Goal: Task Accomplishment & Management: Complete application form

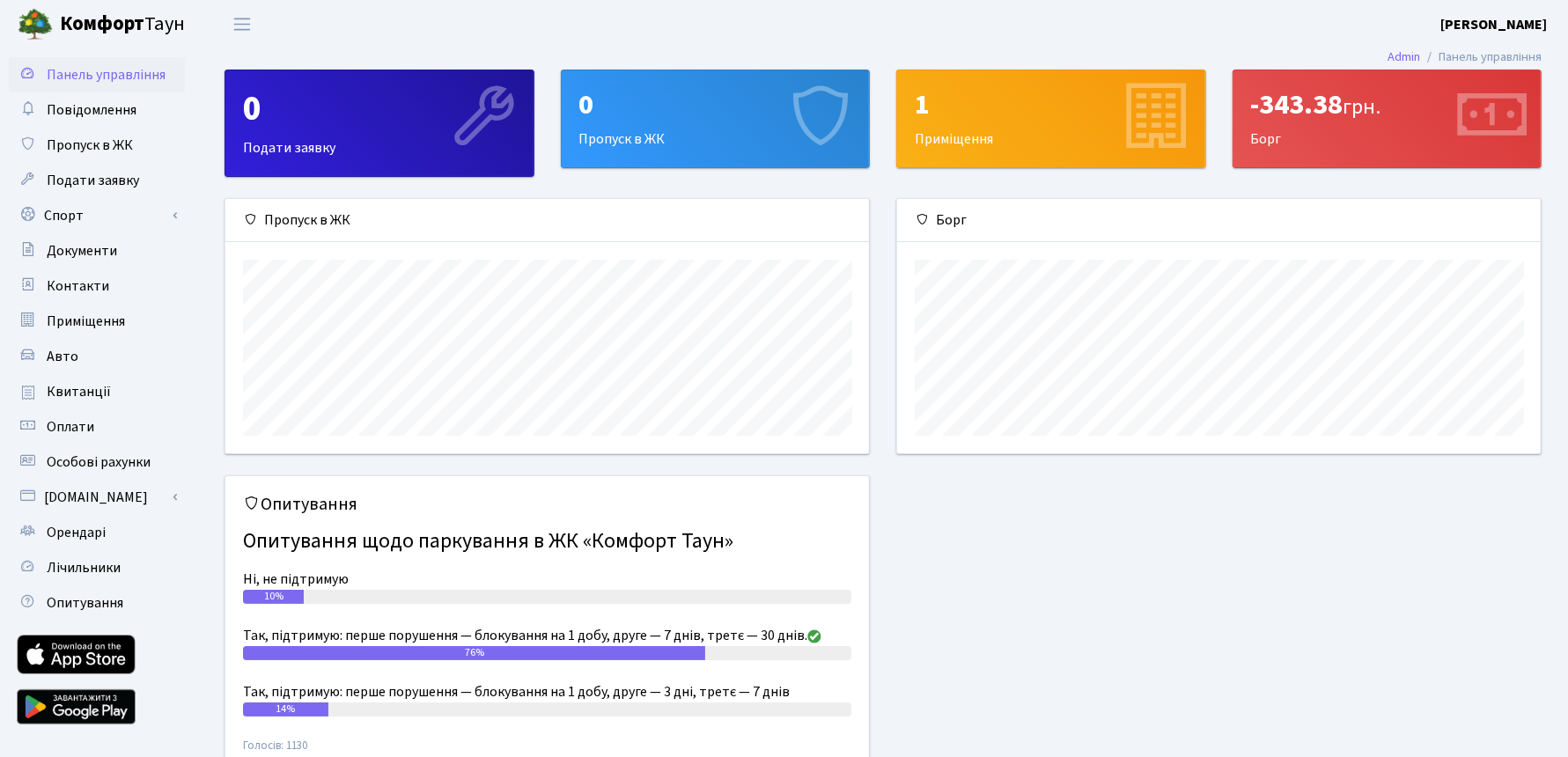
scroll to position [254, 644]
click at [84, 532] on span "Орендарі" at bounding box center [77, 532] width 59 height 19
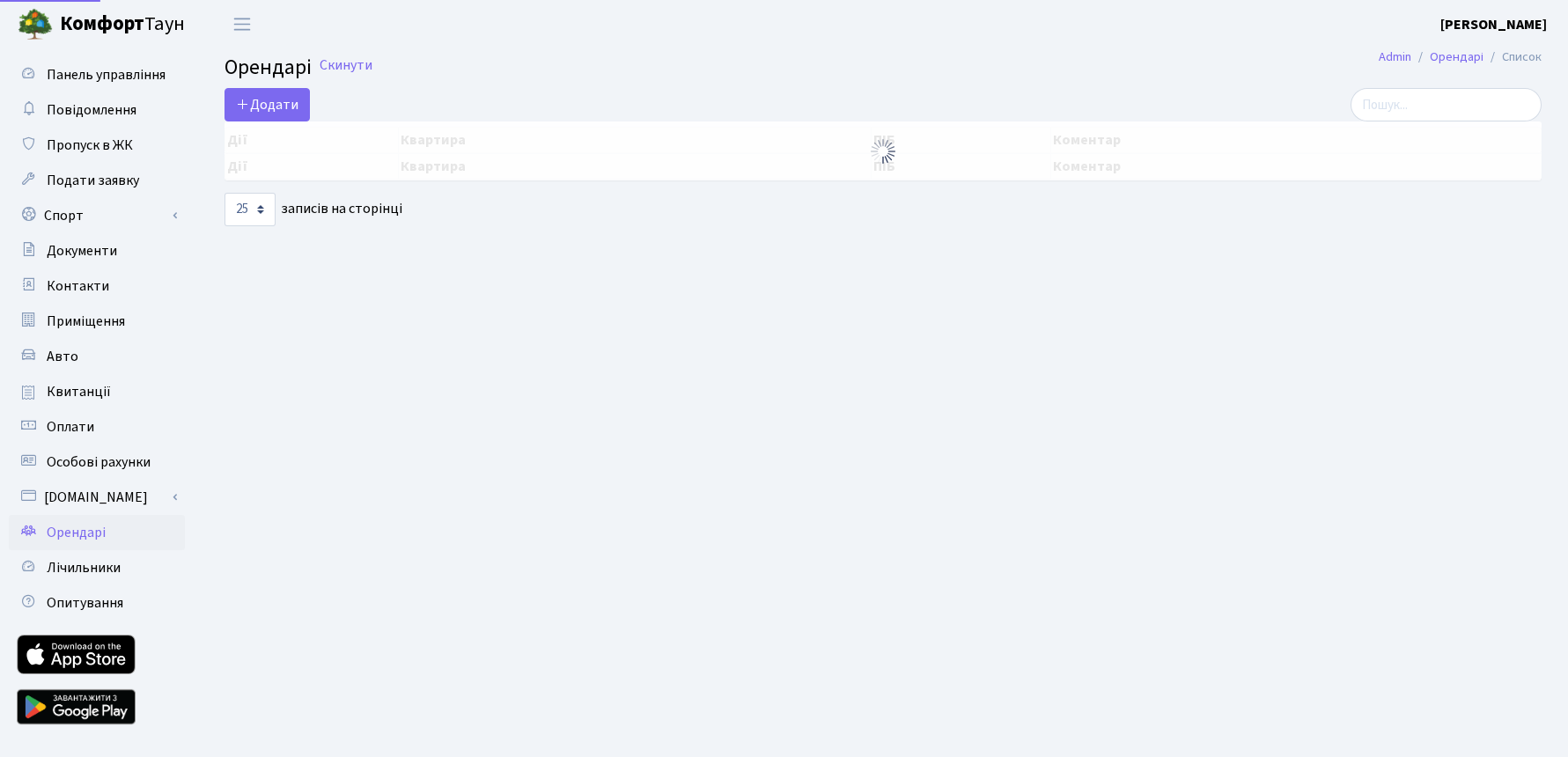
select select "25"
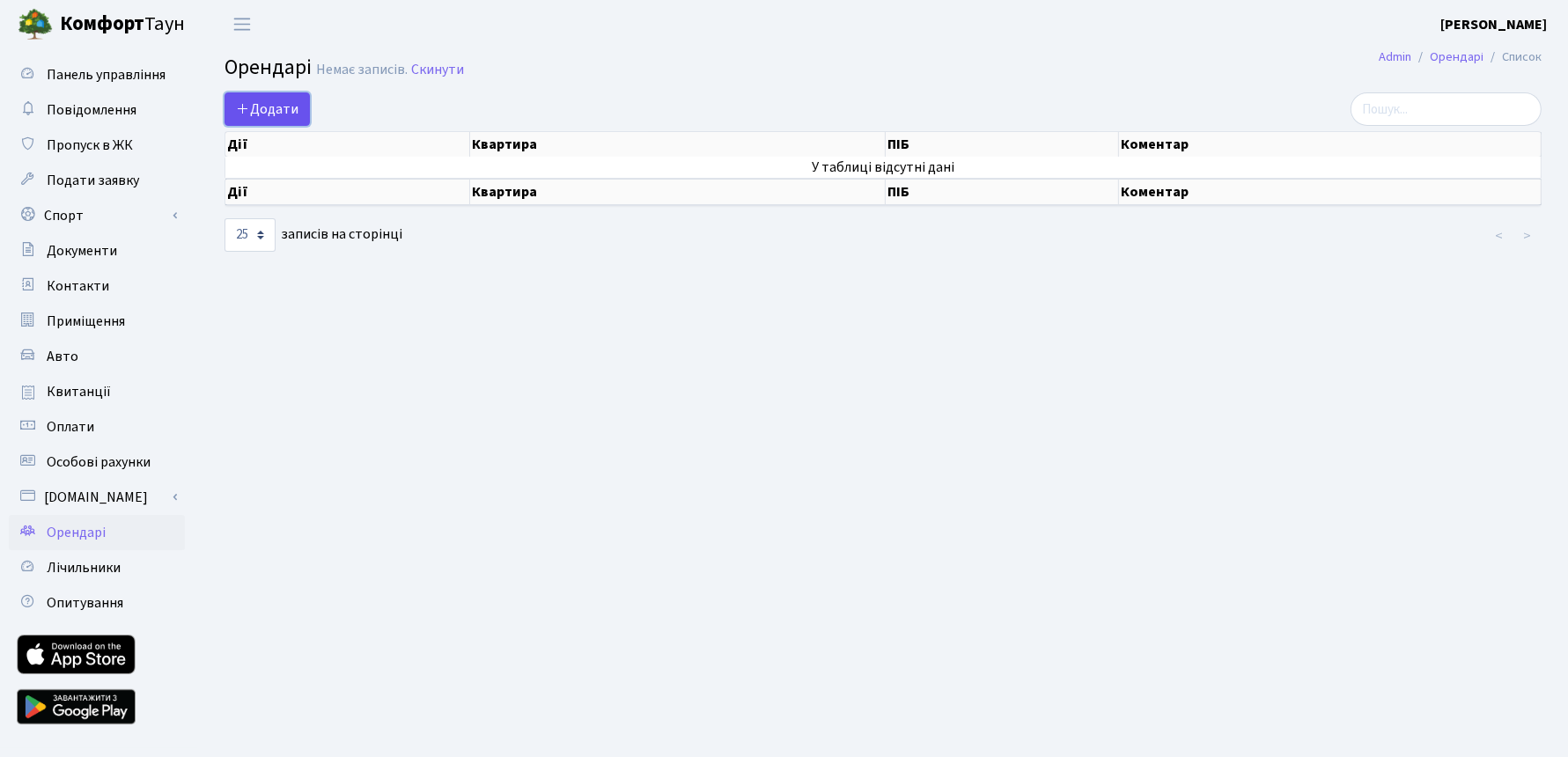
click at [282, 112] on span "Додати" at bounding box center [267, 109] width 63 height 19
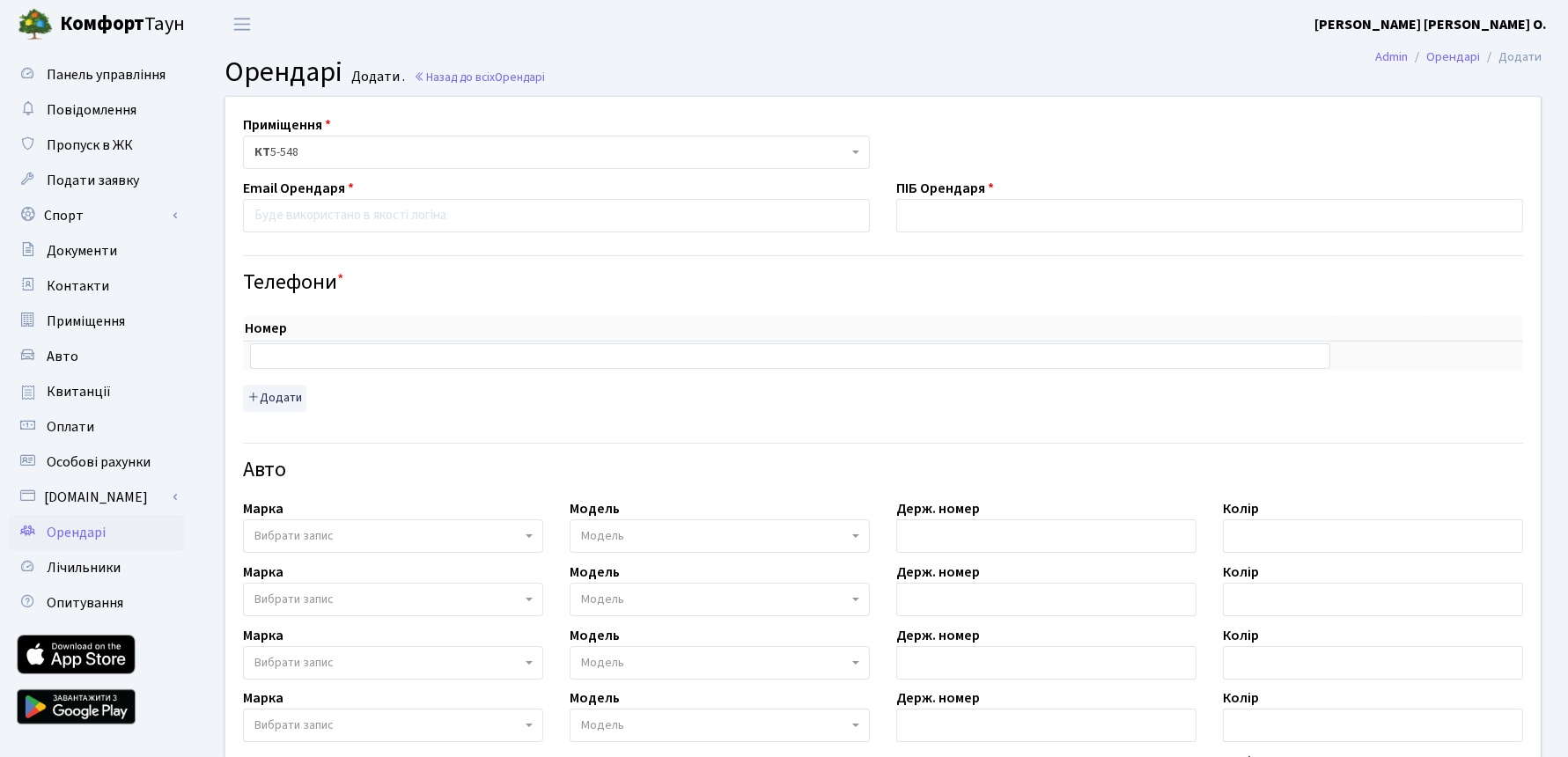
click at [123, 23] on b "Комфорт" at bounding box center [102, 24] width 85 height 29
